Goal: Find specific page/section: Find specific page/section

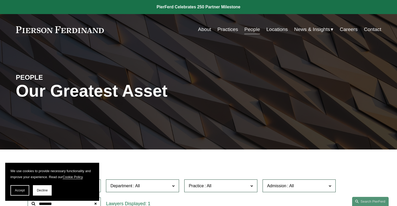
scroll to position [130, 0]
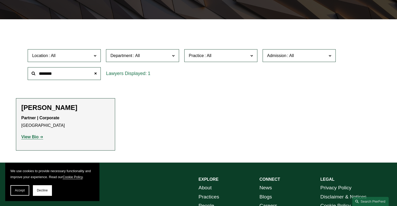
drag, startPoint x: 62, startPoint y: 71, endPoint x: 23, endPoint y: 74, distance: 38.5
click at [25, 74] on div "Location All Atlanta Austin Bellevue Boston Charlotte Chicago Cincinnati Clevel…" at bounding box center [198, 65] width 365 height 36
type input "*********"
click at [31, 137] on strong "View Bio" at bounding box center [29, 137] width 17 height 4
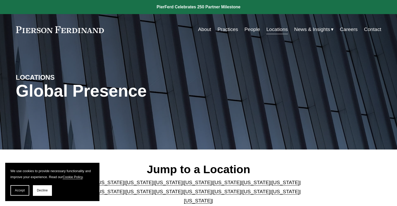
click at [250, 27] on link "People" at bounding box center [252, 30] width 16 height 10
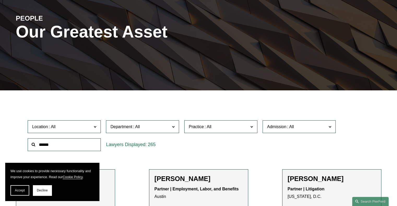
scroll to position [78, 0]
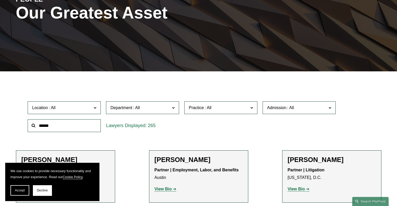
click at [59, 127] on input "text" at bounding box center [64, 125] width 73 height 13
type input "******"
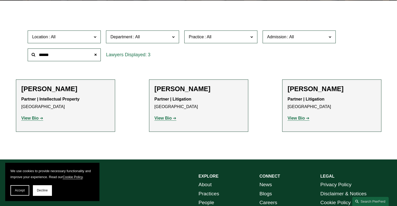
scroll to position [157, 0]
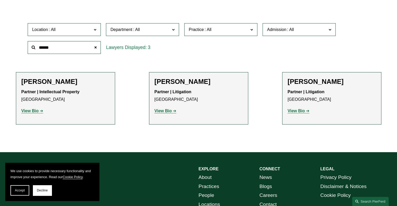
click at [301, 110] on strong "View Bio" at bounding box center [295, 111] width 17 height 4
